Goal: Complete application form

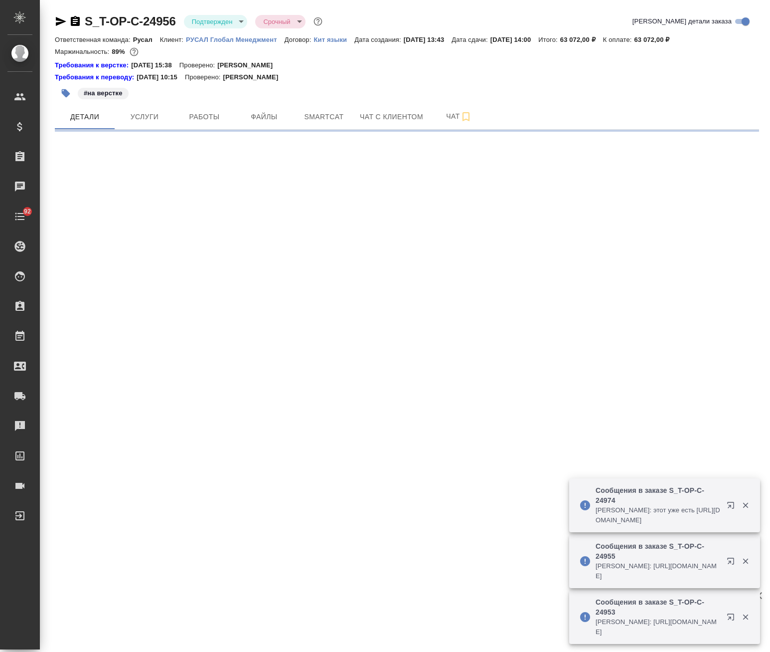
select select "RU"
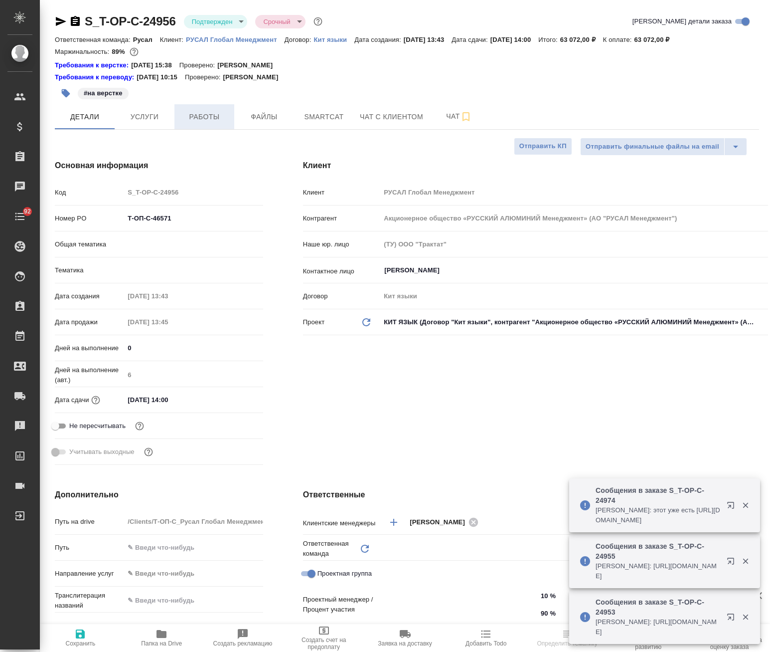
type textarea "x"
click at [205, 119] on span "Работы" at bounding box center [204, 117] width 48 height 12
type input "Русал"
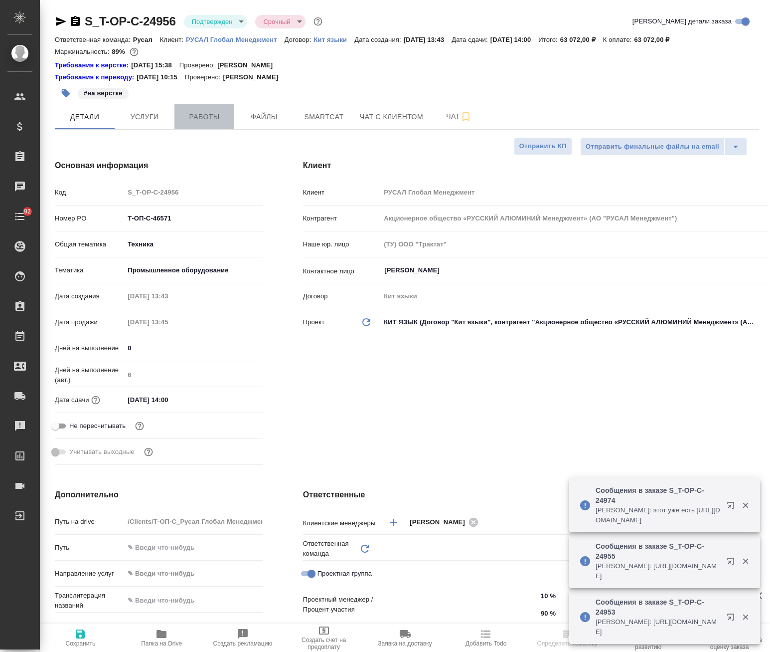
type textarea "x"
type input "[PERSON_NAME]"
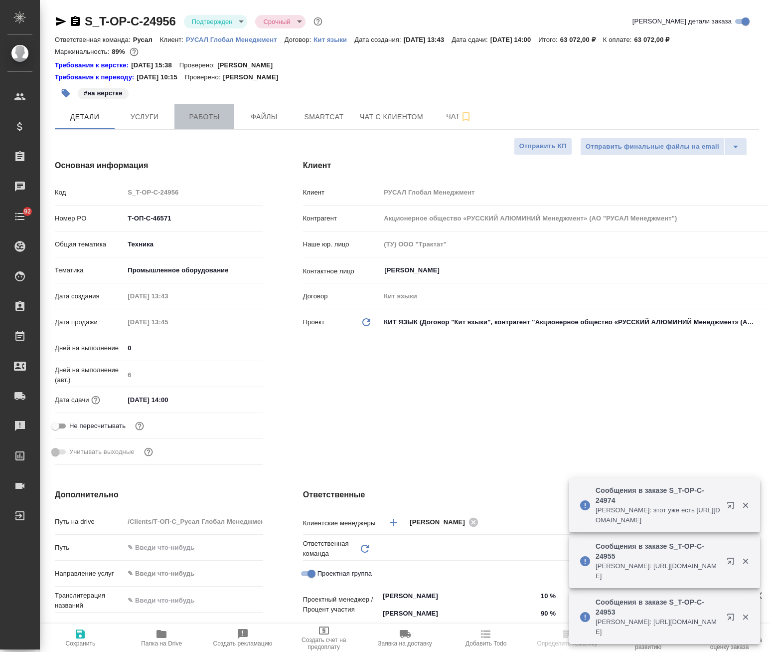
type textarea "x"
